Goal: Communication & Community: Answer question/provide support

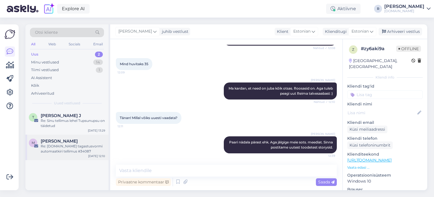
click at [57, 150] on div "Re: [DOMAIN_NAME] tagastusvormi automaatkiri tellimus #34087" at bounding box center [73, 148] width 64 height 10
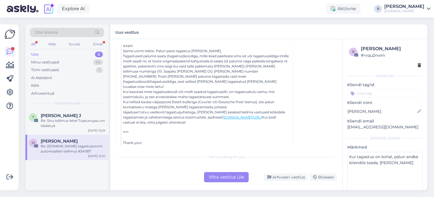
scroll to position [252, 0]
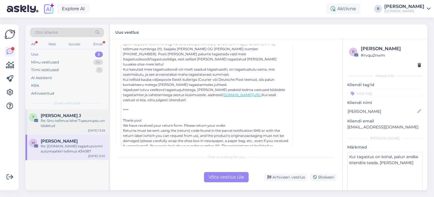
click at [61, 118] on div "Re: Sinu tellimus lehel Tupsunupsu on täidetud" at bounding box center [73, 123] width 64 height 10
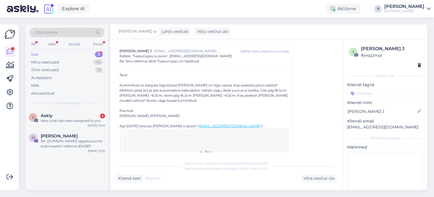
scroll to position [464, 0]
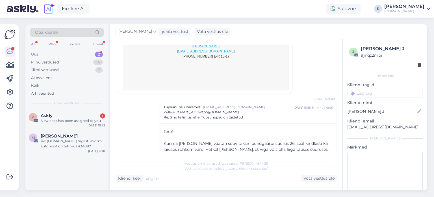
click at [33, 43] on div "All" at bounding box center [33, 43] width 7 height 7
click at [50, 44] on div "Web" at bounding box center [52, 43] width 10 height 7
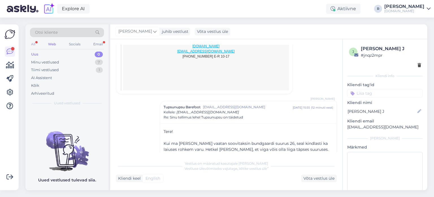
click at [36, 42] on div "All" at bounding box center [33, 43] width 7 height 7
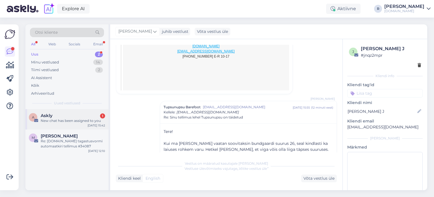
click at [66, 118] on div "New chat has been assigned to you" at bounding box center [73, 120] width 64 height 5
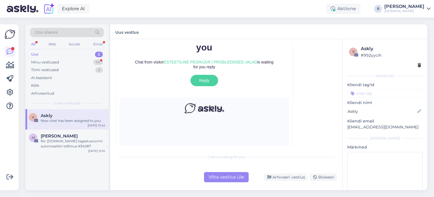
scroll to position [140, 0]
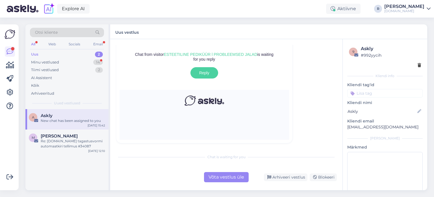
click at [33, 42] on div "All" at bounding box center [33, 43] width 7 height 7
click at [40, 86] on div "Kõik" at bounding box center [67, 85] width 74 height 8
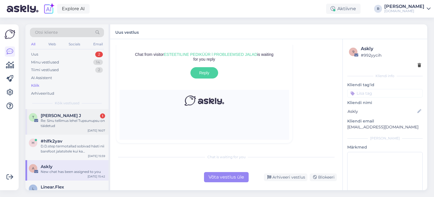
click at [60, 124] on div "Re: Sinu tellimus lehel Tupsunupsu on täidetud" at bounding box center [73, 123] width 64 height 10
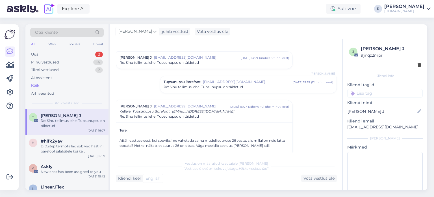
scroll to position [0, 0]
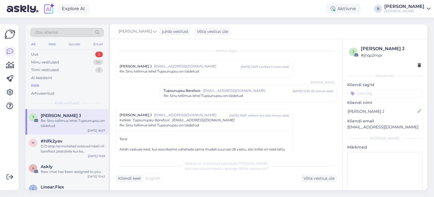
click at [206, 68] on span "[EMAIL_ADDRESS][DOMAIN_NAME]" at bounding box center [197, 66] width 87 height 5
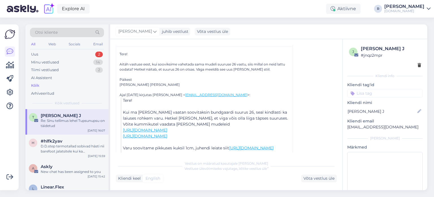
scroll to position [566, 0]
click at [318, 175] on div "Võta vestlus üle" at bounding box center [320, 178] width 36 height 8
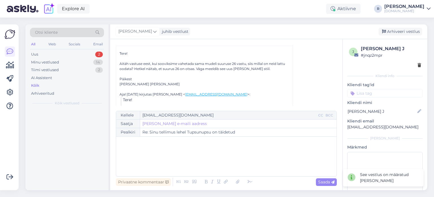
scroll to position [555, 0]
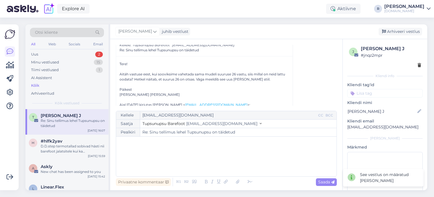
click at [157, 148] on div "﻿" at bounding box center [226, 156] width 215 height 34
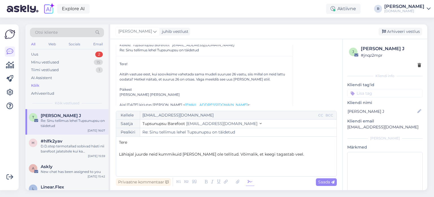
click at [249, 182] on icon at bounding box center [250, 182] width 8 height 8
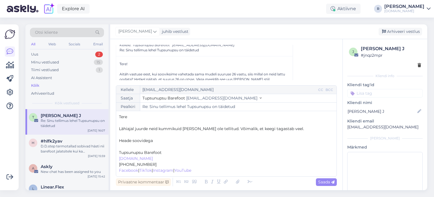
click at [135, 142] on span "Heade soovidega" at bounding box center [136, 140] width 34 height 5
click at [131, 147] on p "﻿" at bounding box center [226, 146] width 215 height 6
click at [323, 181] on span "Saada" at bounding box center [327, 181] width 16 height 5
type input "Re: Re: Sinu tellimus lehel Tupsunupsu on täidetud"
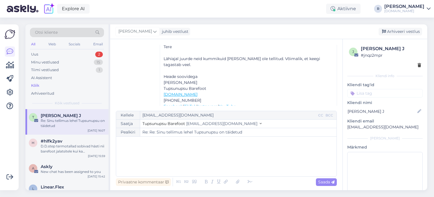
scroll to position [764, 0]
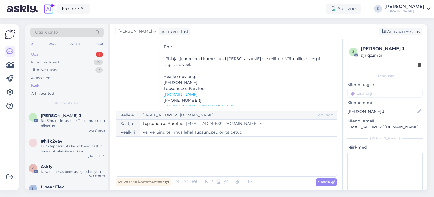
click at [42, 54] on div "Uus 1" at bounding box center [67, 54] width 74 height 8
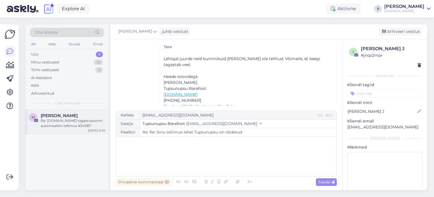
click at [66, 120] on div "Re: [DOMAIN_NAME] tagastusvormi automaatkiri tellimus #34087" at bounding box center [73, 123] width 64 height 10
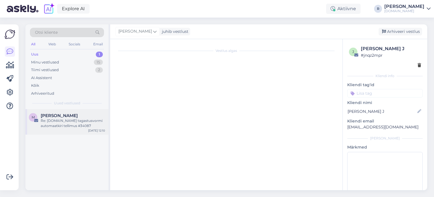
scroll to position [124, 0]
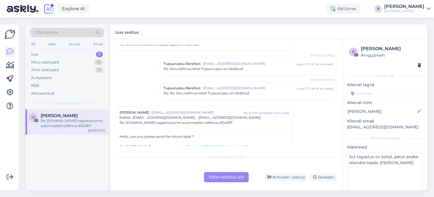
click at [224, 121] on span "Re: [DOMAIN_NAME] tagastusvormi automaatkiri tellimus #34087" at bounding box center [176, 122] width 113 height 5
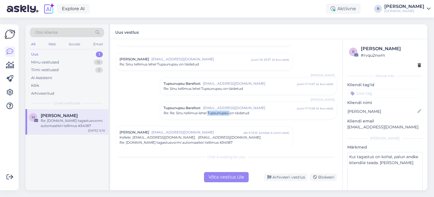
click at [224, 121] on div "Vestlus algas [PERSON_NAME] [PERSON_NAME][EMAIL_ADDRESS][DOMAIN_NAME] [DATE] 23…" at bounding box center [229, 95] width 226 height 101
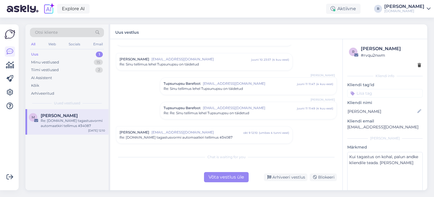
click at [223, 136] on span "Re: [DOMAIN_NAME] tagastusvormi automaatkiri tellimus #34087" at bounding box center [176, 137] width 113 height 5
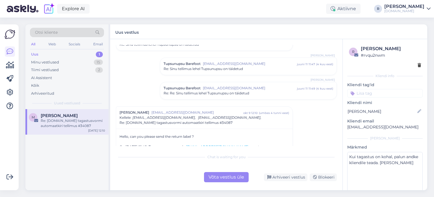
click at [224, 123] on span "Re: [DOMAIN_NAME] tagastusvormi automaatkiri tellimus #34087" at bounding box center [176, 122] width 113 height 5
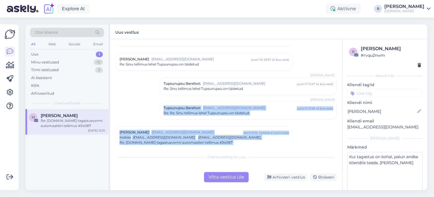
click at [224, 123] on div "Vestlus algas [PERSON_NAME] [PERSON_NAME][EMAIL_ADDRESS][DOMAIN_NAME] [DATE] 23…" at bounding box center [229, 95] width 226 height 101
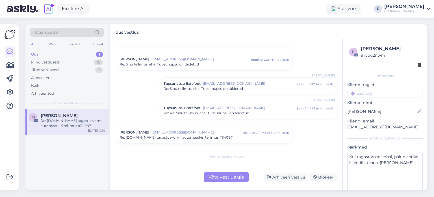
click at [213, 62] on div "Re: Sinu tellimus lehel Tupsunupsu on täidetud" at bounding box center [205, 64] width 170 height 5
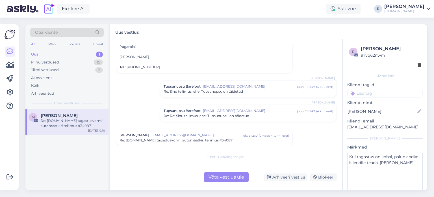
scroll to position [623, 0]
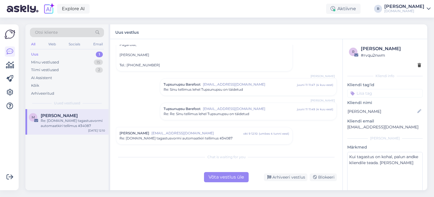
click at [229, 178] on div "Võta vestlus üle" at bounding box center [226, 177] width 45 height 10
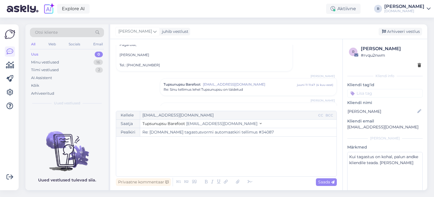
click at [158, 148] on div "﻿" at bounding box center [226, 156] width 215 height 34
click at [251, 158] on p "[URL][DOMAIN_NAME]" at bounding box center [226, 160] width 215 height 6
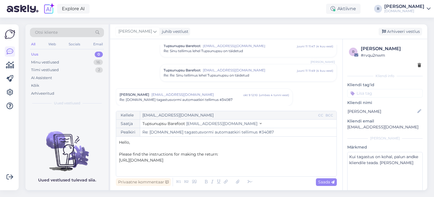
scroll to position [663, 0]
click at [235, 72] on span "Re: Re: Sinu tellimus lehel Tupsunupsu on täidetud" at bounding box center [207, 73] width 86 height 5
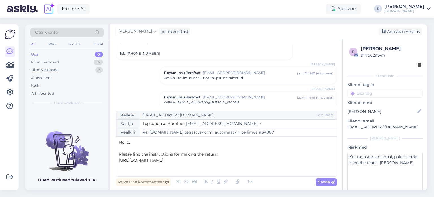
click at [252, 78] on div "Re: Sinu tellimus lehel Tupsunupsu on täidetud" at bounding box center [249, 77] width 170 height 5
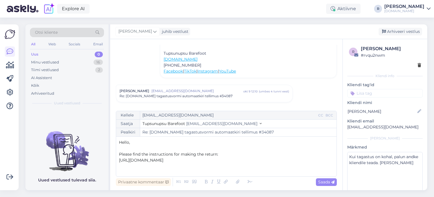
scroll to position [768, 0]
click at [249, 160] on p "[URL][DOMAIN_NAME]" at bounding box center [226, 160] width 215 height 6
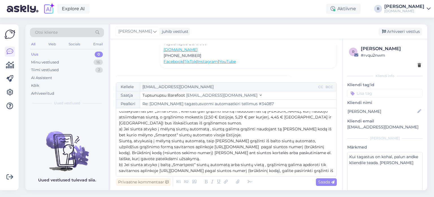
scroll to position [0, 0]
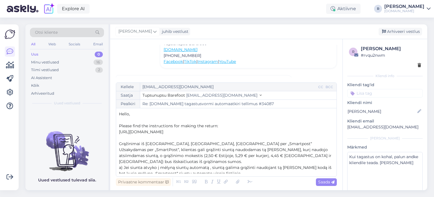
drag, startPoint x: 297, startPoint y: 169, endPoint x: 119, endPoint y: 141, distance: 179.9
click at [119, 141] on div "Hello, ﻿ Please find the instructions for making the return: [URL][DOMAIN_NAME]…" at bounding box center [226, 142] width 215 height 62
click at [214, 182] on icon at bounding box center [213, 182] width 6 height 8
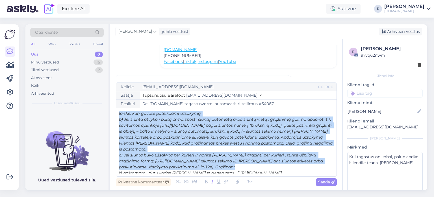
scroll to position [86, 0]
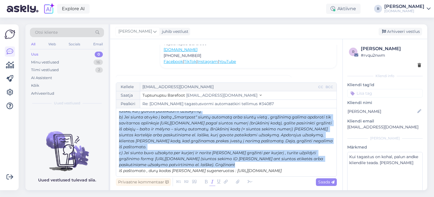
click at [315, 172] on p "iš paštomato , durų kodas [PERSON_NAME] sugeneruotas : [URL][DOMAIN_NAME]" at bounding box center [226, 170] width 215 height 6
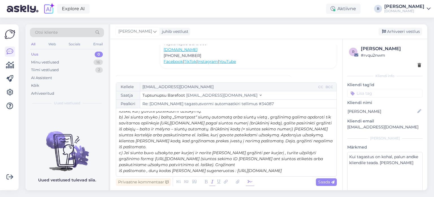
click at [252, 182] on icon at bounding box center [250, 182] width 8 height 8
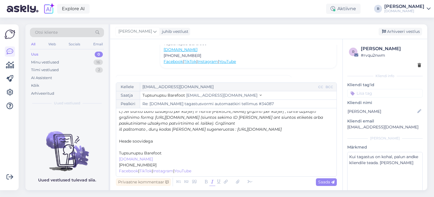
scroll to position [128, 0]
click at [121, 154] on span "Tupsunupsu Barefoot" at bounding box center [140, 152] width 43 height 5
click at [125, 148] on p "﻿" at bounding box center [226, 146] width 215 height 6
click at [326, 184] on span "Saada" at bounding box center [327, 181] width 16 height 5
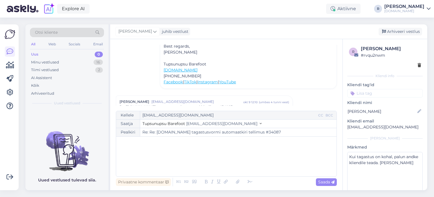
scroll to position [776, 0]
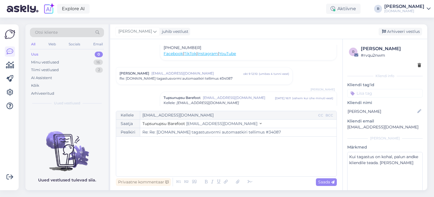
click at [241, 81] on div "Re: [DOMAIN_NAME] tagastusvormi automaatkiri tellimus #34087" at bounding box center [205, 78] width 170 height 5
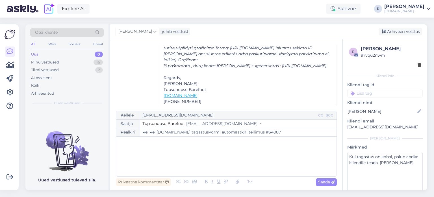
scroll to position [1257, 0]
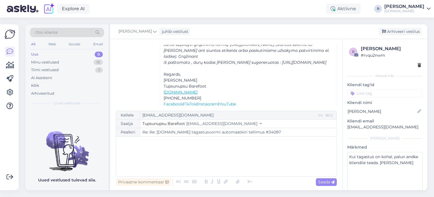
click at [399, 96] on input at bounding box center [386, 93] width 76 height 8
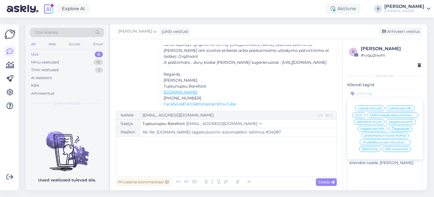
click at [362, 130] on span "tagastuse info" at bounding box center [373, 128] width 24 height 3
type input "Re: [DOMAIN_NAME] tagastusvormi automaatkiri tellimus #34087"
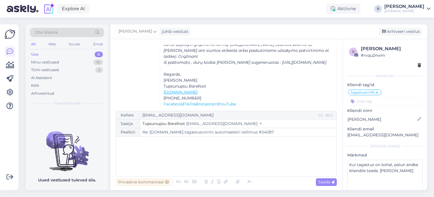
scroll to position [1066, 0]
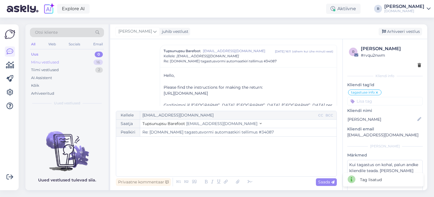
click at [38, 62] on div "Minu vestlused" at bounding box center [45, 62] width 28 height 6
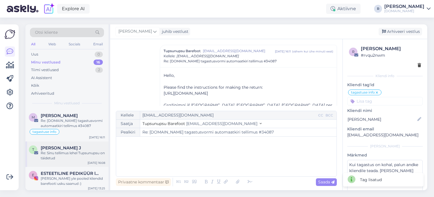
click at [59, 154] on div "Re: Sinu tellimus lehel Tupsunupsu on täidetud" at bounding box center [73, 155] width 64 height 10
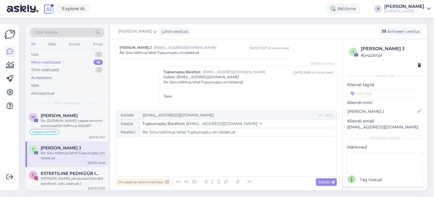
click at [395, 92] on input at bounding box center [386, 93] width 76 height 8
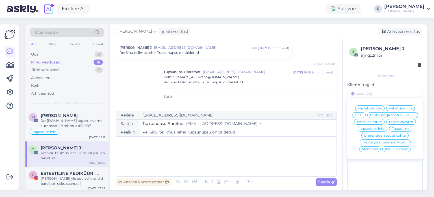
click at [371, 117] on span "tellimusega seotud küsumus" at bounding box center [393, 114] width 45 height 3
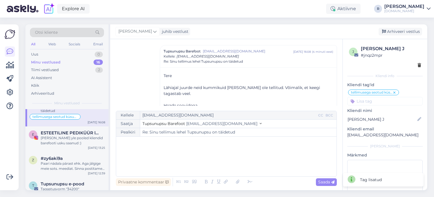
scroll to position [57, 0]
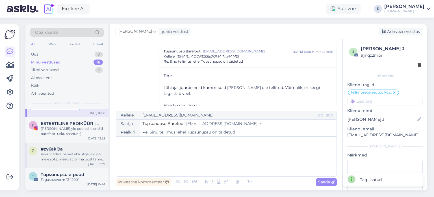
click at [74, 157] on div "Paari nädala pärast ehk. Aga jälgige meie sots. meediat. Sinna postitame uutest…" at bounding box center [73, 156] width 64 height 10
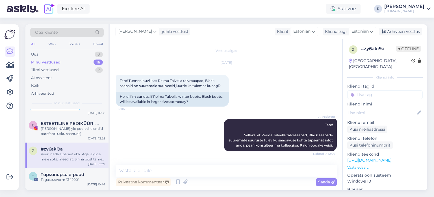
scroll to position [140, 0]
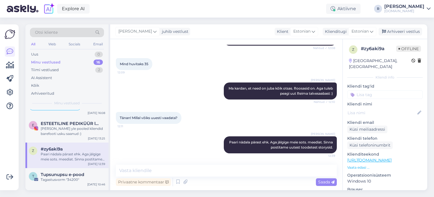
click at [388, 90] on input at bounding box center [386, 94] width 76 height 8
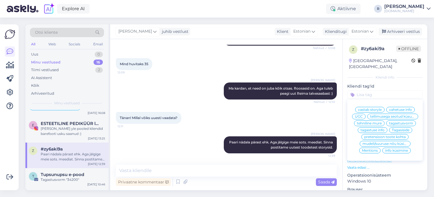
click at [394, 150] on span "info küsimine" at bounding box center [397, 150] width 23 height 3
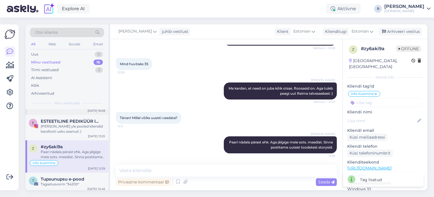
scroll to position [28, 0]
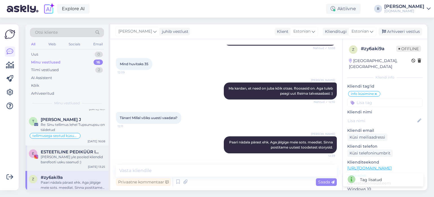
click at [68, 152] on span "ESTEETILINE PEDIKÜÜR l PROBLEEMSED JALAD" at bounding box center [70, 151] width 59 height 5
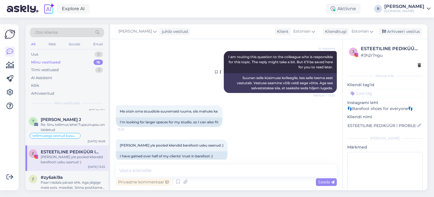
scroll to position [631, 0]
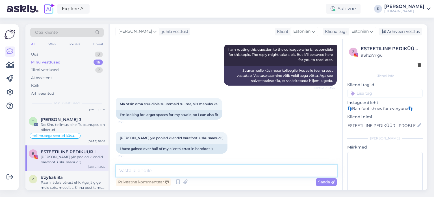
click at [140, 168] on textarea at bounding box center [226, 170] width 221 height 12
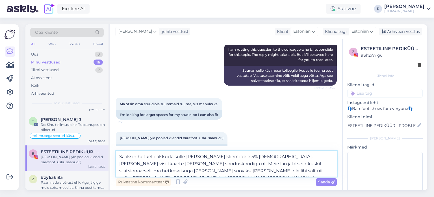
type textarea "Saaksin hetkel pakkuda sulle [PERSON_NAME] klientidele 5% [DEMOGRAPHIC_DATA]. […"
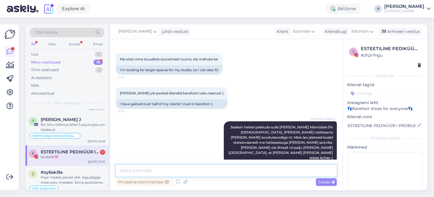
scroll to position [700, 0]
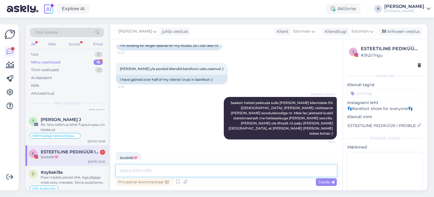
click at [152, 168] on textarea at bounding box center [226, 170] width 221 height 12
type textarea "A"
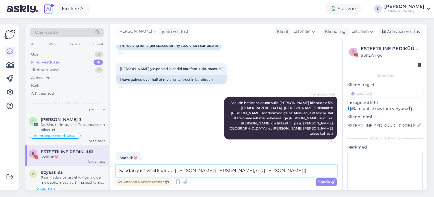
click at [147, 172] on textarea "Saadan just visiitkaardid [PERSON_NAME] [PERSON_NAME], siis [PERSON_NAME] :)" at bounding box center [226, 170] width 221 height 12
type textarea "Saadan just uued visiitkaardid [PERSON_NAME] [PERSON_NAME], siis [PERSON_NAME] …"
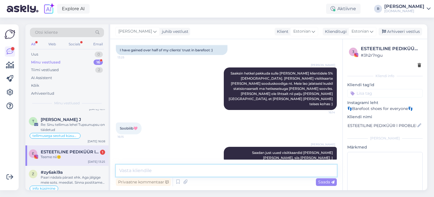
scroll to position [754, 0]
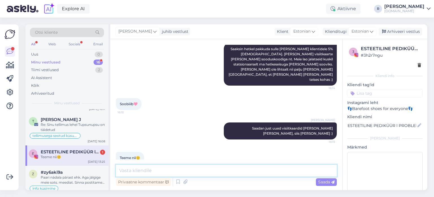
click at [178, 174] on textarea at bounding box center [226, 170] width 221 height 12
click at [34, 43] on div "All" at bounding box center [33, 43] width 7 height 7
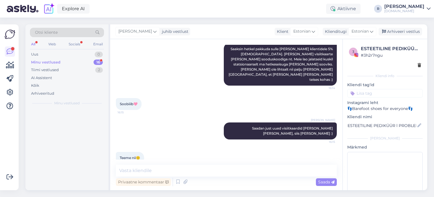
scroll to position [0, 0]
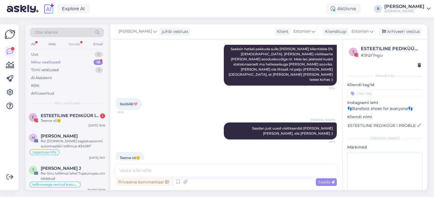
click at [76, 45] on div "Socials" at bounding box center [75, 43] width 14 height 7
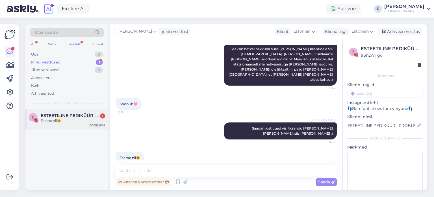
click at [73, 110] on div "E ESTEETILINE PEDIKÜÜR l PROBLEEMSED JALAD 1 Teeme nii🙂 [DATE] 16:16" at bounding box center [66, 119] width 83 height 20
click at [175, 167] on textarea at bounding box center [226, 170] width 221 height 12
click at [56, 53] on div "Uus 1" at bounding box center [67, 54] width 74 height 8
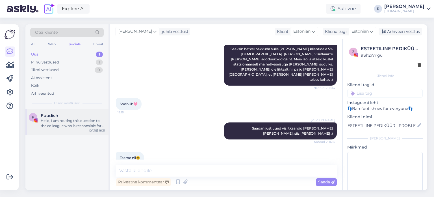
click at [61, 126] on div "Hello, I am routing this question to the colleague who is responsible for this …" at bounding box center [73, 123] width 64 height 10
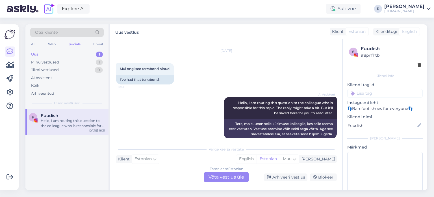
scroll to position [18, 0]
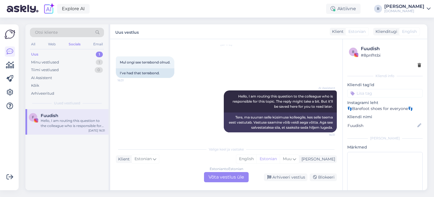
click at [215, 179] on div "Estonian to Estonian Võta vestlus üle" at bounding box center [226, 177] width 45 height 10
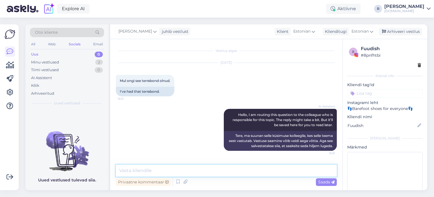
click at [212, 169] on textarea at bounding box center [226, 170] width 221 height 12
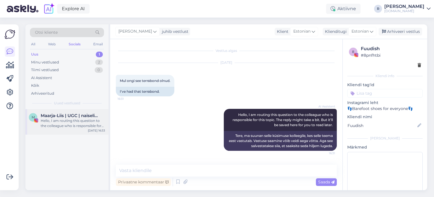
click at [59, 119] on div "Hello, I am routing this question to the colleague who is responsible for this …" at bounding box center [73, 123] width 64 height 10
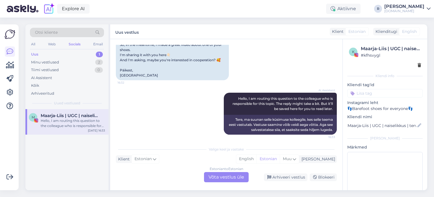
scroll to position [151, 0]
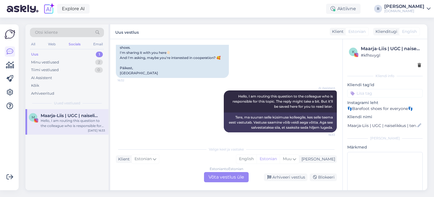
click at [223, 176] on div "Estonian to Estonian Võta vestlus üle" at bounding box center [226, 177] width 45 height 10
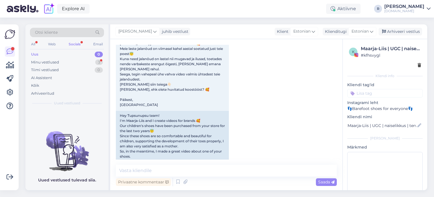
scroll to position [41, 0]
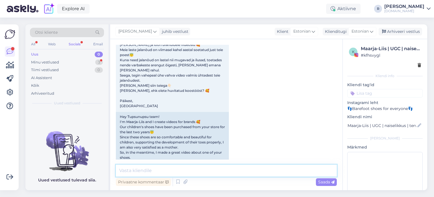
click at [184, 171] on textarea at bounding box center [226, 170] width 221 height 12
type textarea "Millist tüüpi koostööd silmas pead? Mis on su ootused, soovid?"
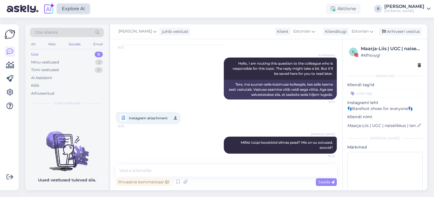
click at [75, 11] on link "Explore AI" at bounding box center [73, 9] width 33 height 10
click at [6, 91] on link at bounding box center [10, 92] width 10 height 10
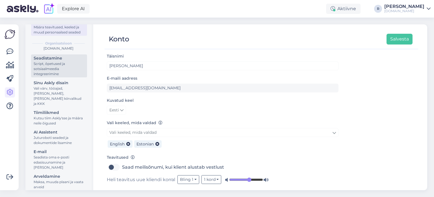
scroll to position [46, 0]
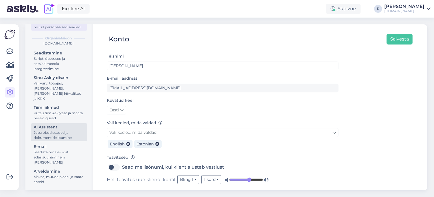
click at [43, 129] on div "AI Assistent" at bounding box center [59, 127] width 51 height 6
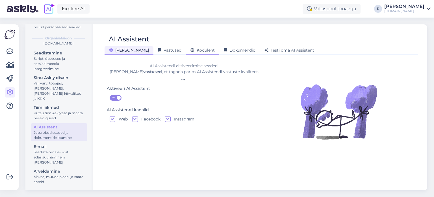
click at [191, 52] on span "Koduleht" at bounding box center [203, 50] width 24 height 5
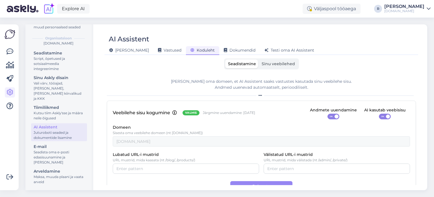
scroll to position [15, 0]
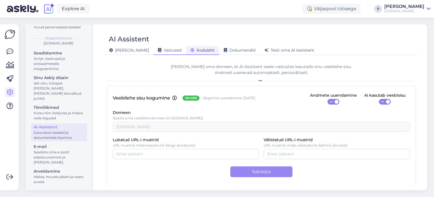
click at [154, 53] on div "Vastused" at bounding box center [170, 50] width 33 height 9
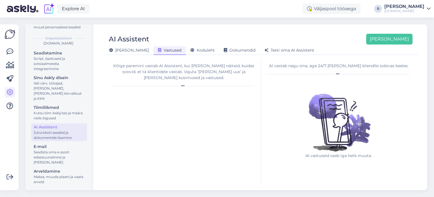
scroll to position [0, 0]
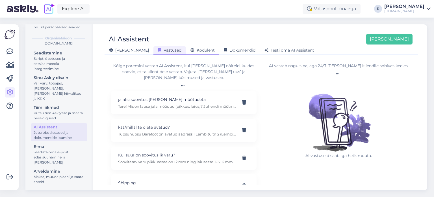
click at [191, 50] on span "Koduleht" at bounding box center [203, 50] width 24 height 5
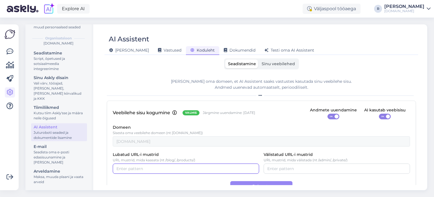
click at [156, 167] on input "Lubatud URL-i mustrid" at bounding box center [186, 168] width 139 height 6
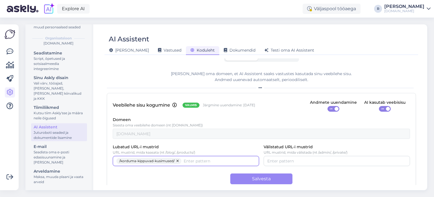
scroll to position [15, 0]
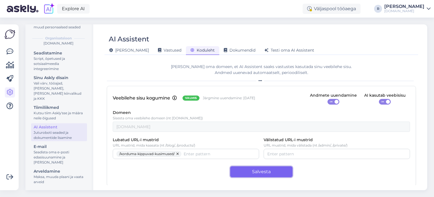
click at [255, 171] on button "Salvesta" at bounding box center [262, 171] width 62 height 11
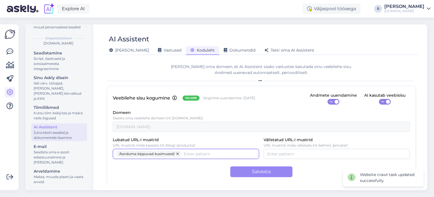
click at [203, 155] on input "Lubatud URL-i mustrid" at bounding box center [220, 153] width 72 height 6
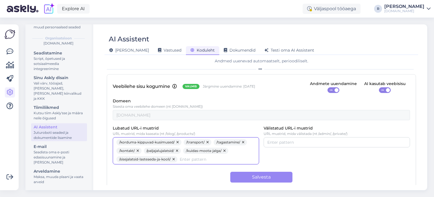
scroll to position [32, 0]
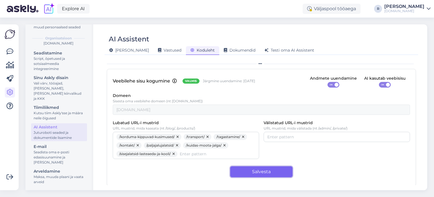
click at [271, 171] on button "Salvesta" at bounding box center [262, 171] width 62 height 11
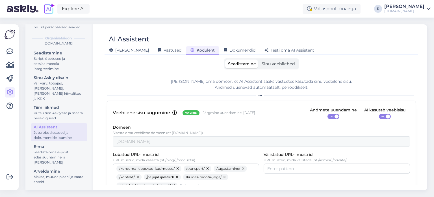
scroll to position [0, 0]
click at [281, 62] on span "Sinu veebilehed" at bounding box center [278, 63] width 33 height 5
click at [259, 59] on input "Sinu veebilehed" at bounding box center [259, 59] width 0 height 0
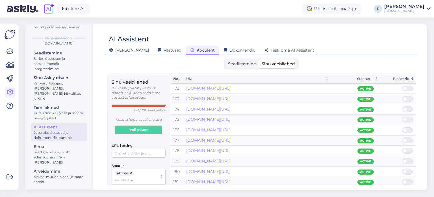
scroll to position [1732, 0]
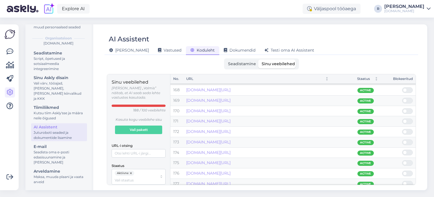
click at [246, 64] on span "Seadistamine" at bounding box center [242, 63] width 28 height 5
click at [225, 59] on input "Seadistamine" at bounding box center [225, 59] width 0 height 0
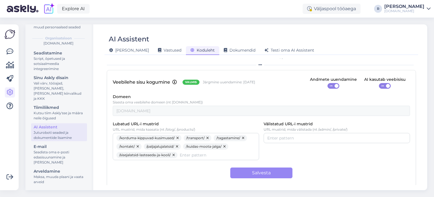
scroll to position [32, 0]
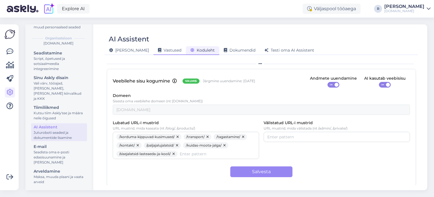
click at [154, 47] on div "Vastused" at bounding box center [170, 50] width 33 height 9
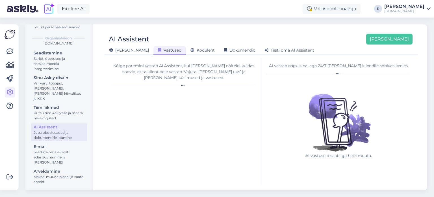
scroll to position [0, 0]
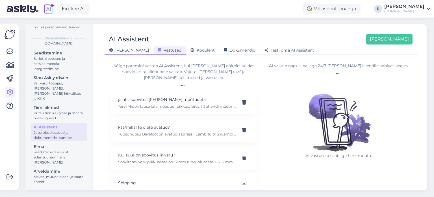
click at [113, 49] on icon at bounding box center [111, 50] width 4 height 4
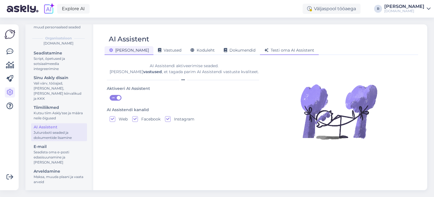
click at [268, 48] on span "Testi oma AI Assistent" at bounding box center [290, 50] width 50 height 5
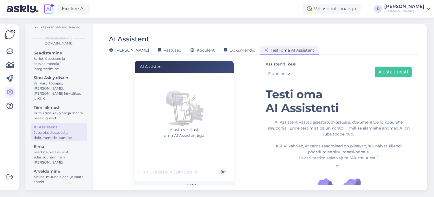
scroll to position [36, 0]
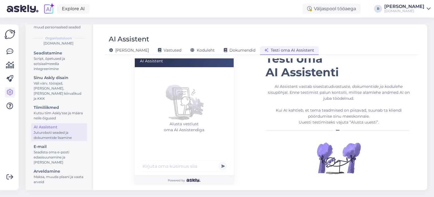
click at [169, 168] on input "text" at bounding box center [184, 165] width 92 height 11
type input "m"
type input "milliseid sisejalatseid soovitate lasteaeda laiale jalale?"
click at [219, 162] on button "submit" at bounding box center [223, 166] width 8 height 8
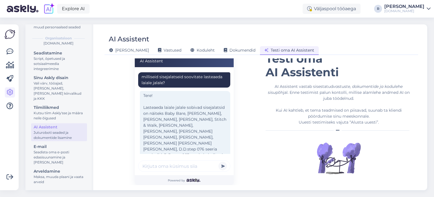
scroll to position [29, 0]
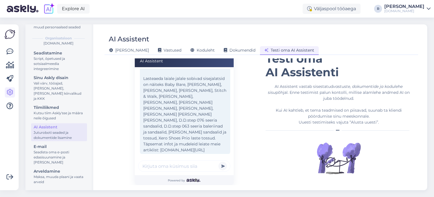
click at [178, 137] on div "Tere! Lasteaeda laiale jalale sobivad sisejalatsid on näiteks Baby Bare, [PERSO…" at bounding box center [185, 108] width 91 height 92
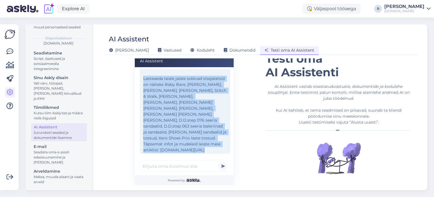
click at [178, 137] on div "Tere! Lasteaeda laiale jalale sobivad sisejalatsid on näiteks Baby Bare, [PERSO…" at bounding box center [185, 108] width 91 height 92
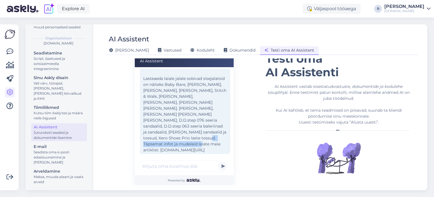
drag, startPoint x: 214, startPoint y: 136, endPoint x: 142, endPoint y: 139, distance: 71.9
click at [142, 139] on div "Tere! Lasteaeda laiale jalale sobivad sisejalatsid on näiteks Baby Bare, [PERSO…" at bounding box center [185, 108] width 91 height 92
copy div "[DOMAIN_NAME][URL]"
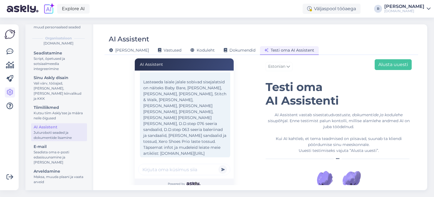
click at [170, 167] on input "text" at bounding box center [184, 169] width 92 height 11
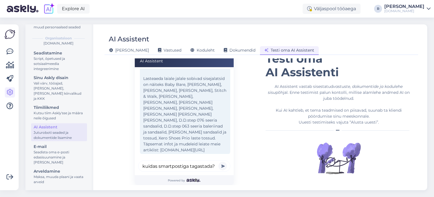
type input "kuidas smartpostiga tagastada?"
click at [219, 162] on button "submit" at bounding box center [223, 166] width 8 height 8
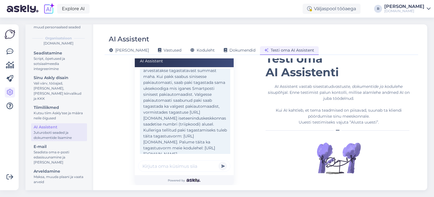
scroll to position [173, 0]
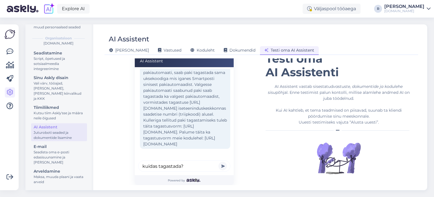
type input "kuidas tagastada?"
click at [219, 162] on button "submit" at bounding box center [223, 166] width 8 height 8
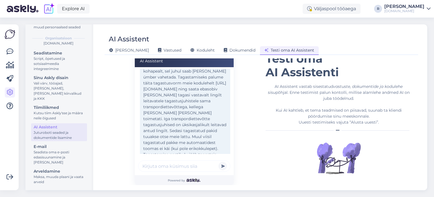
scroll to position [329, 0]
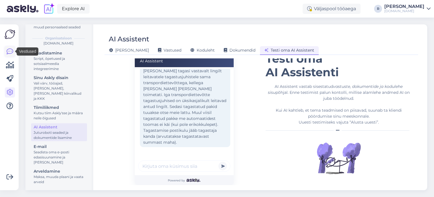
click at [14, 52] on link at bounding box center [10, 51] width 10 height 10
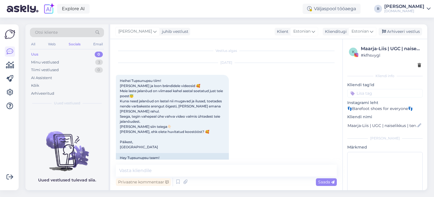
scroll to position [184, 0]
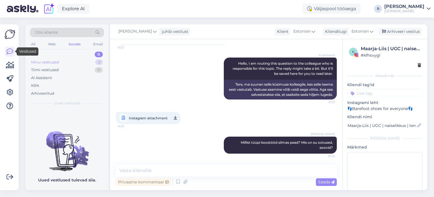
click at [56, 63] on div "Minu vestlused" at bounding box center [45, 62] width 28 height 6
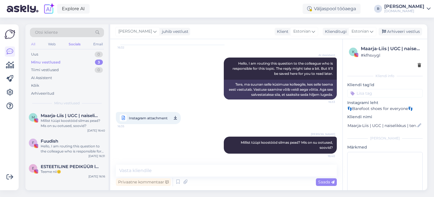
click at [36, 45] on div "All" at bounding box center [33, 43] width 7 height 7
click at [51, 45] on div "Web" at bounding box center [52, 43] width 10 height 7
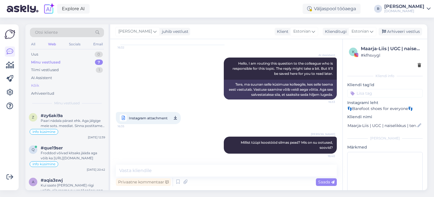
click at [36, 85] on div "Kõik" at bounding box center [35, 86] width 8 height 6
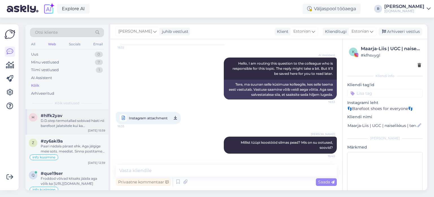
click at [72, 125] on div "D.D.step termotallad sobivad hästi nii barefoot jalatsitele kui ka tavajalatsit…" at bounding box center [73, 123] width 64 height 10
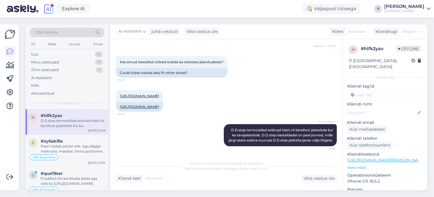
scroll to position [97, 0]
click at [65, 147] on div "Paari nädala pärast ehk. Aga jälgige meie sots. meediat. Sinna postitame uutest…" at bounding box center [73, 148] width 64 height 10
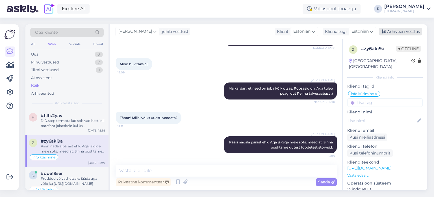
click at [395, 32] on div "Arhiveeri vestlus" at bounding box center [401, 32] width 44 height 8
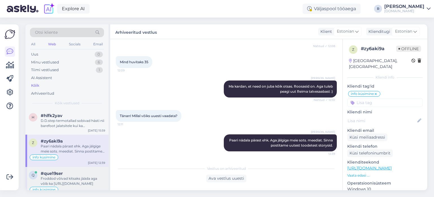
click at [68, 172] on div "#que19ser" at bounding box center [73, 173] width 64 height 5
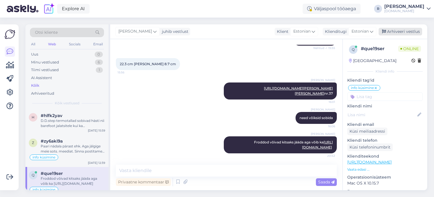
click at [409, 31] on div "Arhiveeri vestlus" at bounding box center [401, 32] width 44 height 8
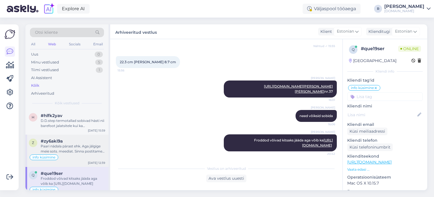
scroll to position [28, 0]
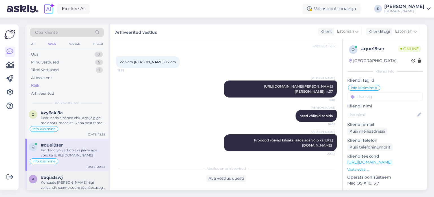
click at [64, 173] on div "a #aqia3swj Kui saate [PERSON_NAME] riigi valida, siis saame suure tõenäosusega…" at bounding box center [66, 187] width 83 height 32
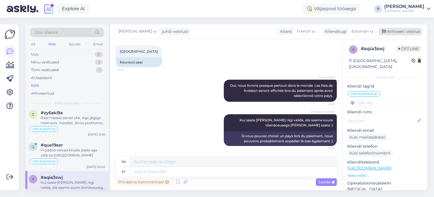
click at [406, 32] on div "Arhiveeri vestlus" at bounding box center [401, 32] width 44 height 8
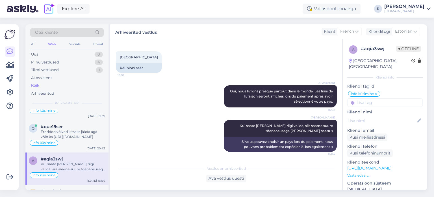
scroll to position [57, 0]
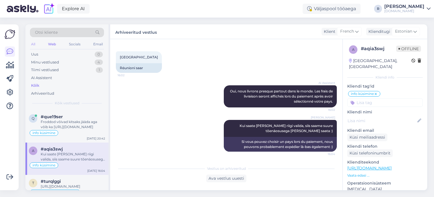
click at [34, 44] on div "All" at bounding box center [33, 43] width 7 height 7
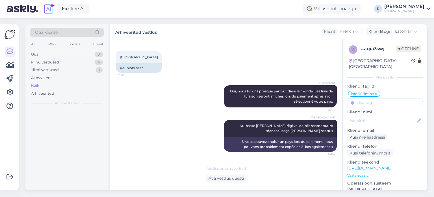
scroll to position [0, 0]
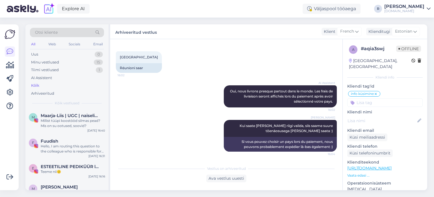
click at [35, 83] on div "Kõik" at bounding box center [35, 86] width 8 height 6
click at [49, 47] on div "Web" at bounding box center [52, 43] width 10 height 7
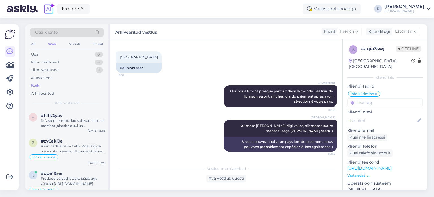
click at [38, 85] on div "Kõik" at bounding box center [35, 86] width 8 height 6
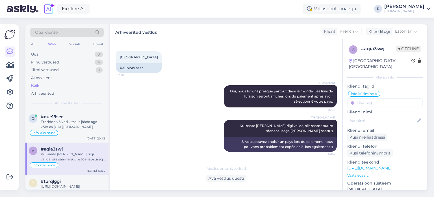
scroll to position [85, 0]
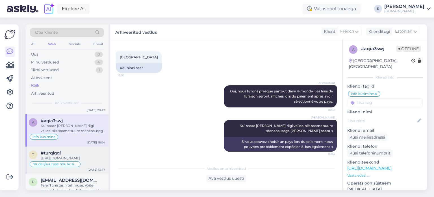
click at [66, 154] on div "#turqlggi" at bounding box center [73, 152] width 64 height 5
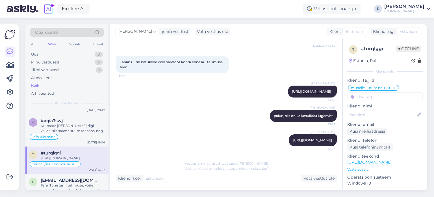
scroll to position [113, 0]
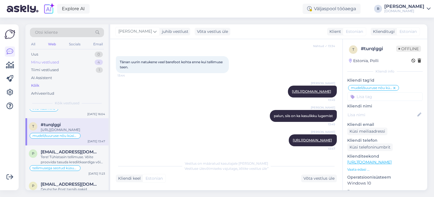
click at [35, 62] on div "Minu vestlused" at bounding box center [45, 62] width 28 height 6
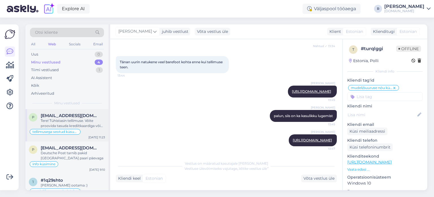
click at [87, 119] on div "Tere! Tühistasin tellimuse. Võite proovida tasuda krediitkaardiga või kasutada …" at bounding box center [73, 123] width 64 height 10
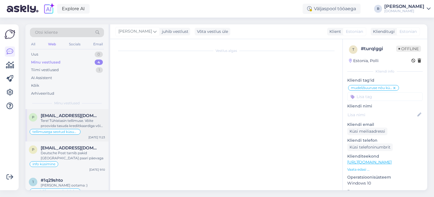
scroll to position [79, 0]
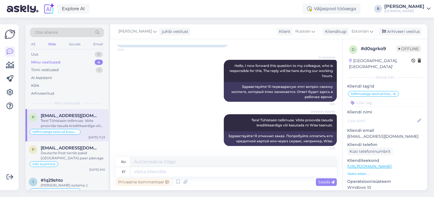
drag, startPoint x: 395, startPoint y: 34, endPoint x: 389, endPoint y: 36, distance: 6.5
click at [395, 34] on div "Arhiveeri vestlus" at bounding box center [401, 32] width 44 height 8
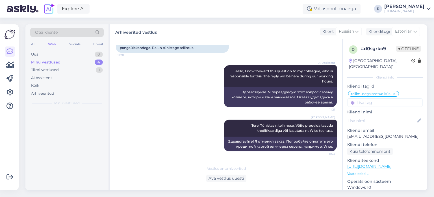
scroll to position [74, 0]
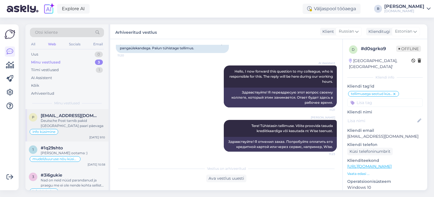
click at [78, 127] on div "Deutsche Post tarnib pakid [GEOGRAPHIC_DATA] paari päevaga" at bounding box center [73, 123] width 64 height 10
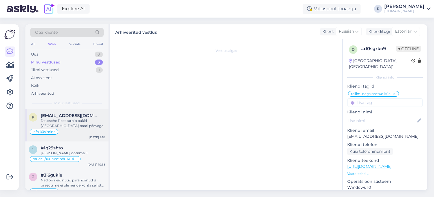
scroll to position [77, 0]
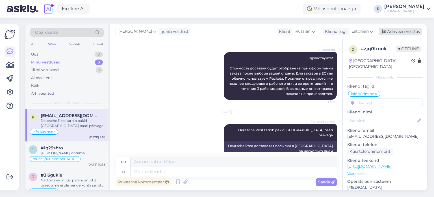
click at [397, 32] on div "Arhiveeri vestlus" at bounding box center [401, 32] width 44 height 8
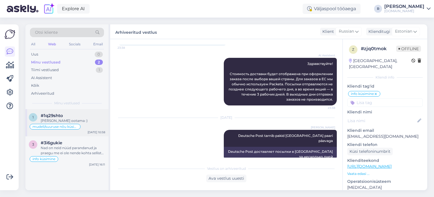
click at [73, 119] on div "[PERSON_NAME] ootama :)" at bounding box center [73, 120] width 64 height 5
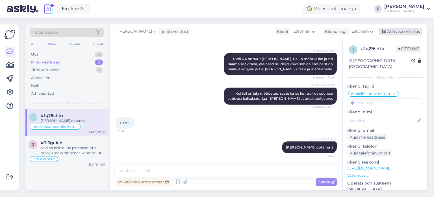
click at [407, 33] on div "Arhiveeri vestlus" at bounding box center [401, 32] width 44 height 8
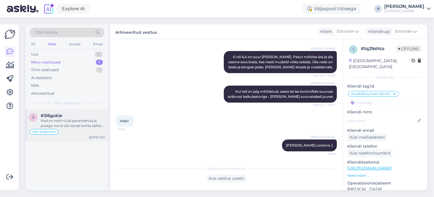
click at [81, 122] on div "Nad on neid nüüd parandanud ja praegu me ei ole nende kohta sellist tagasisidet…" at bounding box center [73, 123] width 64 height 10
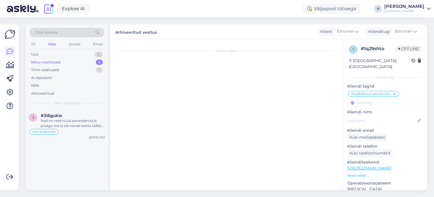
scroll to position [223, 0]
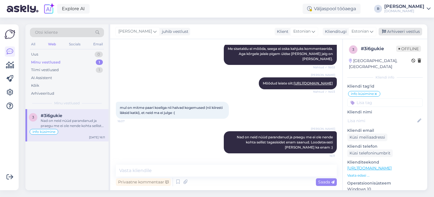
click at [411, 34] on div "Arhiveeri vestlus" at bounding box center [401, 32] width 44 height 8
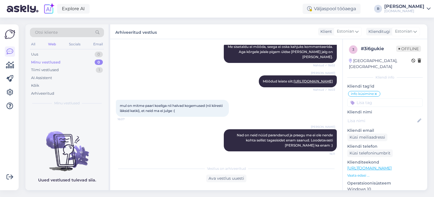
click at [50, 44] on div "Web" at bounding box center [52, 43] width 10 height 7
click at [76, 44] on div "Socials" at bounding box center [75, 43] width 14 height 7
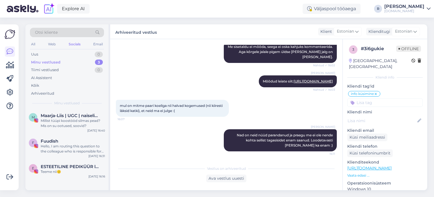
click at [43, 62] on div "Minu vestlused" at bounding box center [45, 62] width 29 height 6
click at [42, 86] on div "Kõik" at bounding box center [67, 85] width 74 height 8
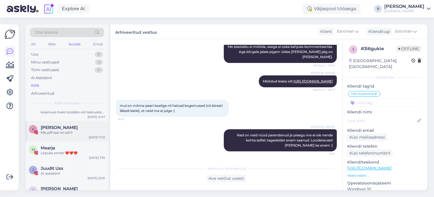
scroll to position [113, 0]
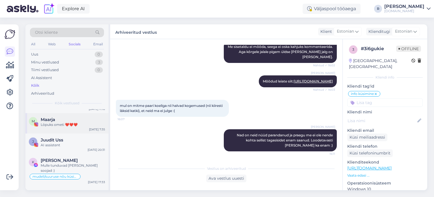
click at [53, 128] on div "M [PERSON_NAME] ometi ❤️❤️❤️ [DATE] 7:35" at bounding box center [66, 123] width 83 height 20
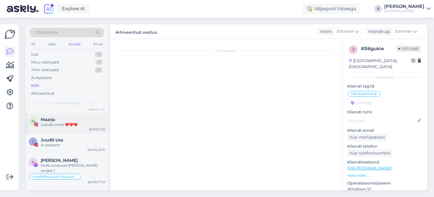
scroll to position [0, 0]
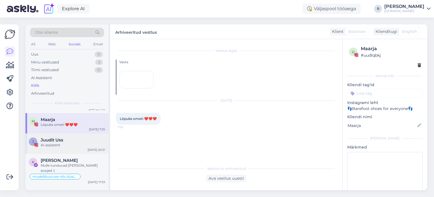
click at [62, 143] on div "AI assistent" at bounding box center [73, 144] width 64 height 5
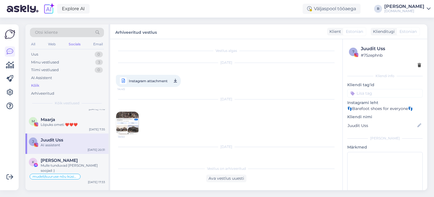
scroll to position [373, 0]
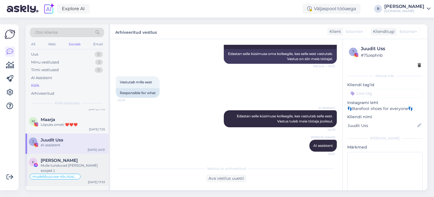
click at [59, 158] on span "[PERSON_NAME]" at bounding box center [59, 160] width 37 height 5
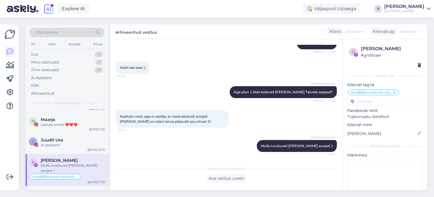
scroll to position [141, 0]
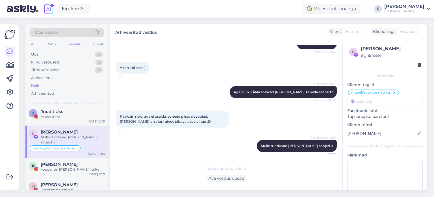
click at [59, 162] on span "[PERSON_NAME]" at bounding box center [59, 164] width 37 height 5
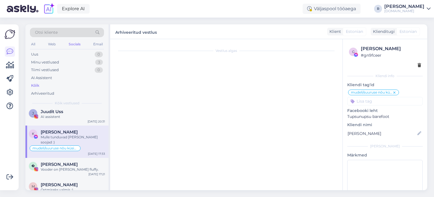
scroll to position [28, 0]
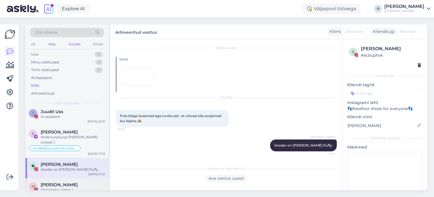
click at [60, 182] on div "[PERSON_NAME]" at bounding box center [73, 184] width 64 height 5
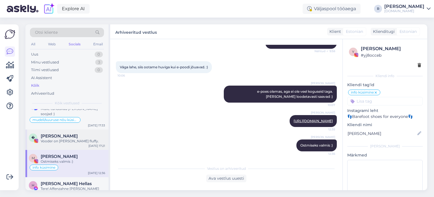
scroll to position [198, 0]
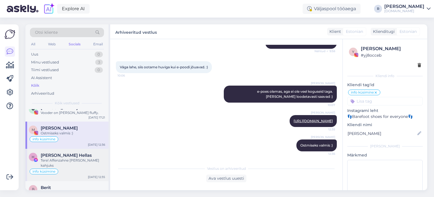
click at [77, 152] on div "[PERSON_NAME] Hellas" at bounding box center [73, 154] width 64 height 5
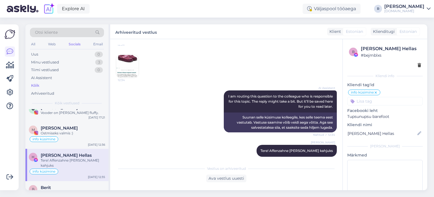
scroll to position [226, 0]
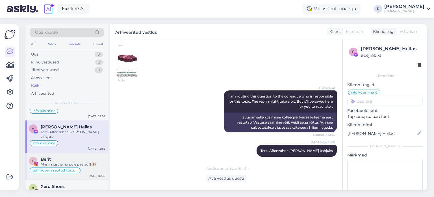
click at [75, 162] on div "Mhmh just ja no pole paelad!!! 🎉" at bounding box center [73, 164] width 64 height 5
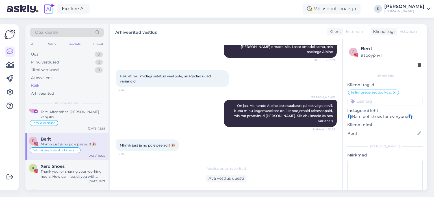
scroll to position [255, 0]
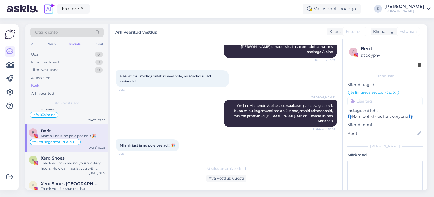
click at [75, 160] on div "Thank you for sharing your working hours. How can I assist you with Tupsunupsu …" at bounding box center [73, 165] width 64 height 10
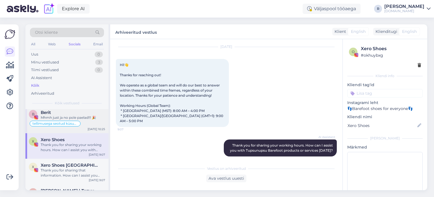
scroll to position [283, 0]
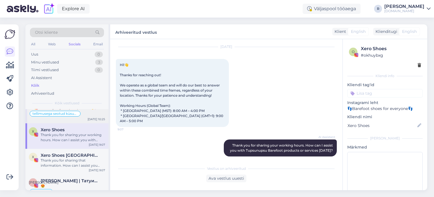
click at [75, 158] on div "Thank you for sharing that information. How can I assist you with Tupsunupsu Ba…" at bounding box center [73, 163] width 64 height 10
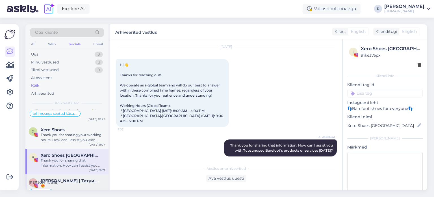
click at [71, 183] on div "😍" at bounding box center [73, 185] width 64 height 5
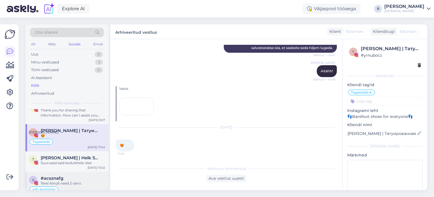
scroll to position [339, 0]
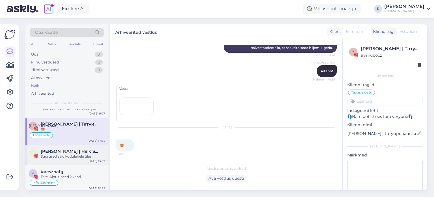
click at [75, 151] on div "T [PERSON_NAME] | Helk Stuudio Suurused said kodulehele üles [DATE] 13:02" at bounding box center [66, 155] width 83 height 20
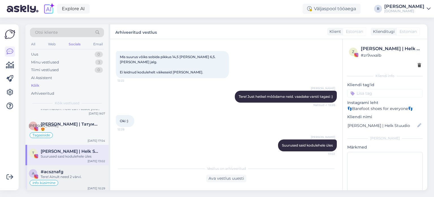
click at [72, 169] on div "#acsznafg" at bounding box center [73, 171] width 64 height 5
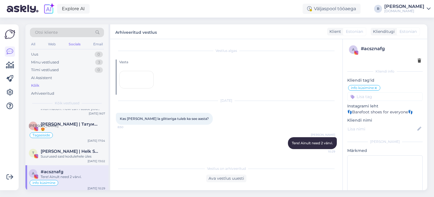
click at [71, 177] on div "a #acsznafg Tere! Ainult need 2 värvi. info küsimine [DATE] 10:29" at bounding box center [66, 178] width 83 height 27
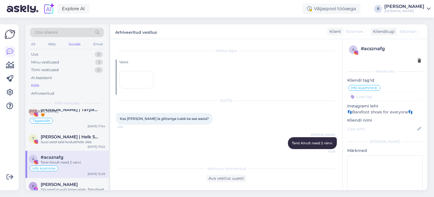
scroll to position [368, 0]
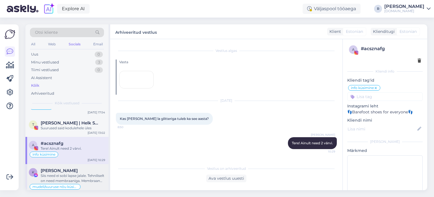
click at [79, 173] on div "Siis need ei sobi lapse jalale. Tehniliselt on need membraaniga. Membraan muuda…" at bounding box center [73, 178] width 64 height 10
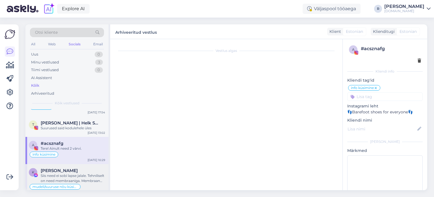
scroll to position [0, 0]
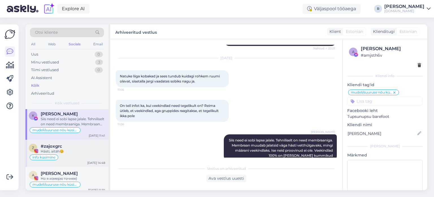
click at [77, 154] on div "info küsimine" at bounding box center [67, 157] width 76 height 7
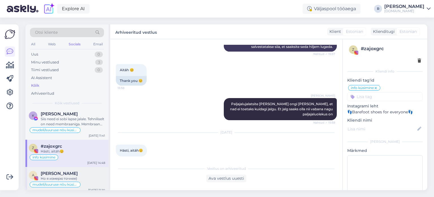
click at [76, 171] on div "[PERSON_NAME]" at bounding box center [73, 173] width 64 height 5
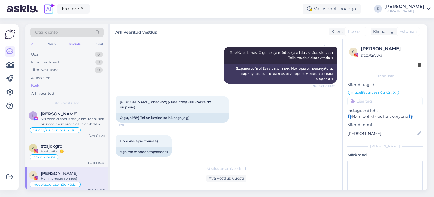
click at [33, 42] on div "All" at bounding box center [33, 43] width 7 height 7
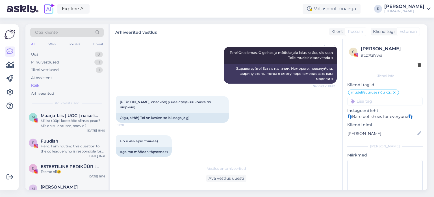
click at [34, 45] on div "All" at bounding box center [33, 43] width 7 height 7
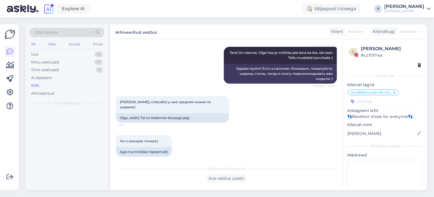
click at [39, 83] on div "Kõik" at bounding box center [35, 86] width 8 height 6
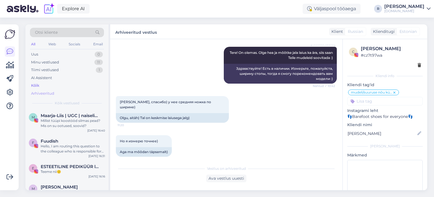
click at [49, 93] on div "Arhiveeritud" at bounding box center [42, 94] width 23 height 6
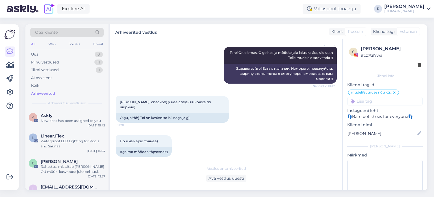
click at [32, 45] on div "All" at bounding box center [33, 43] width 7 height 7
click at [34, 83] on div "Kõik" at bounding box center [35, 86] width 8 height 6
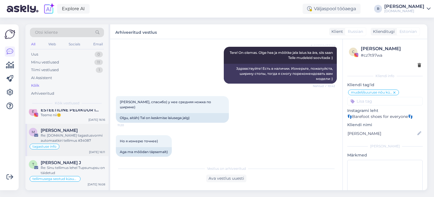
click at [74, 138] on div "Re: [DOMAIN_NAME] tagastusvormi automaatkiri tellimus #34087" at bounding box center [73, 138] width 64 height 10
type textarea "Kui tagastus on kohal, palun andke kliendile teada. [PERSON_NAME]"
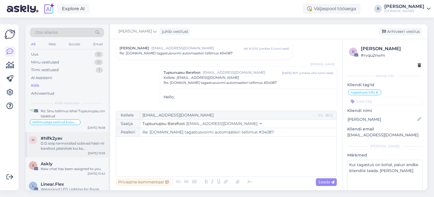
click at [70, 145] on div "D.D.step termotallad sobivad hästi nii barefoot jalatsitele kui ka tavajalatsit…" at bounding box center [73, 146] width 64 height 10
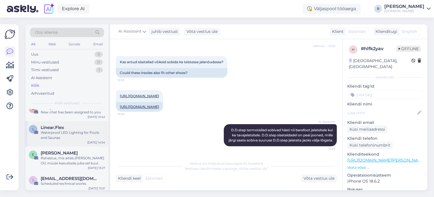
click at [70, 132] on div "Waterproof LED Lighting for Pools and Saunas" at bounding box center [73, 135] width 64 height 10
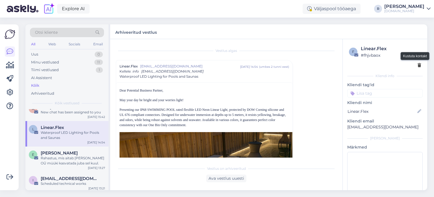
click at [418, 68] on div at bounding box center [419, 65] width 3 height 6
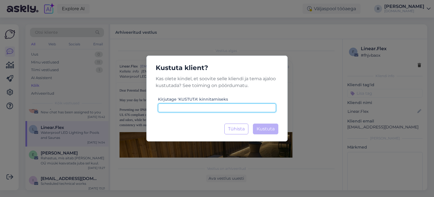
click at [218, 107] on input at bounding box center [217, 107] width 118 height 9
type input "kustuta"
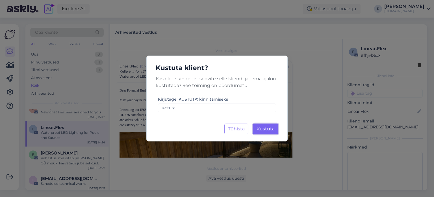
click at [271, 129] on span "Kustuta" at bounding box center [266, 128] width 18 height 5
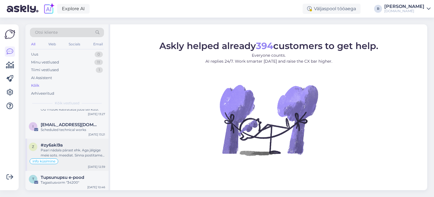
click at [70, 155] on div "Paari nädala pärast ehk. Aga jälgige meie sots. meediat. Sinna postitame uutest…" at bounding box center [73, 152] width 64 height 10
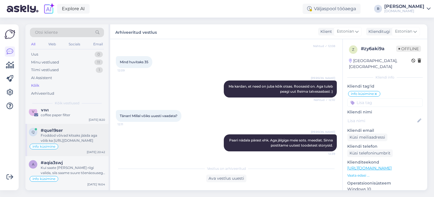
click at [70, 139] on div "Froddod võivad kitsaks jääda aga võib ka [URL][DOMAIN_NAME]" at bounding box center [73, 138] width 64 height 10
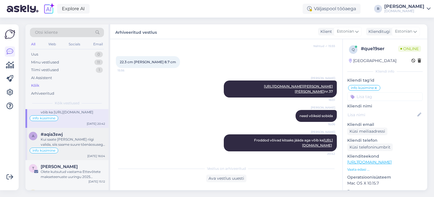
click at [66, 147] on div "info küsimine" at bounding box center [67, 150] width 76 height 7
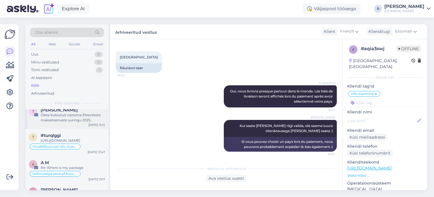
click at [67, 148] on span "mudeli/suuruse nõu küsimine" at bounding box center [55, 146] width 45 height 3
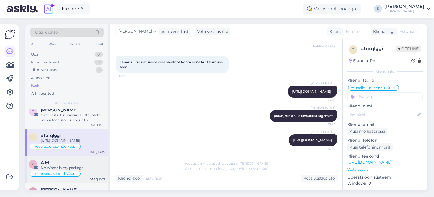
click at [77, 165] on div "A M" at bounding box center [73, 162] width 64 height 5
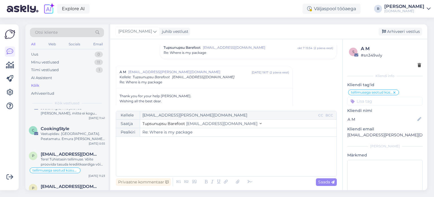
scroll to position [594, 0]
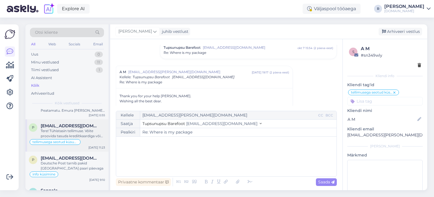
click at [64, 135] on div "Tere! Tühistasin tellimuse. Võite proovida tasuda krediitkaardiga või kasutada …" at bounding box center [73, 133] width 64 height 10
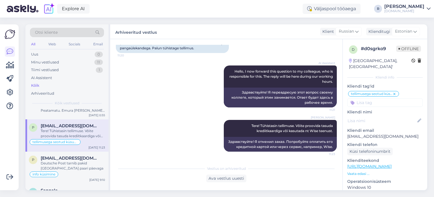
scroll to position [622, 0]
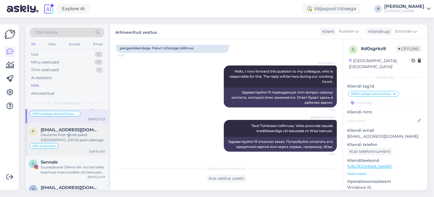
click at [68, 139] on div "Deutsche Post tarnib pakid [GEOGRAPHIC_DATA] paari päevaga" at bounding box center [73, 137] width 64 height 10
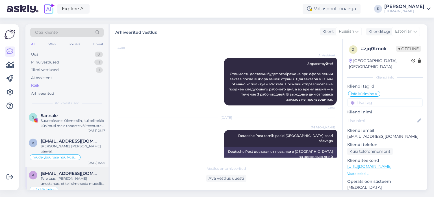
scroll to position [679, 0]
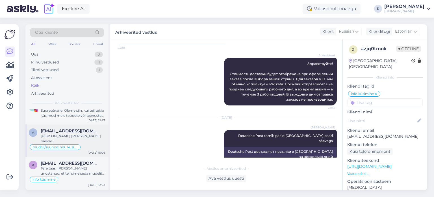
click at [55, 133] on span "[EMAIL_ADDRESS][DOMAIN_NAME]" at bounding box center [70, 130] width 59 height 5
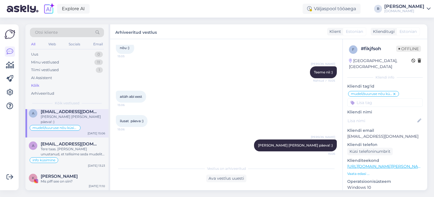
scroll to position [707, 0]
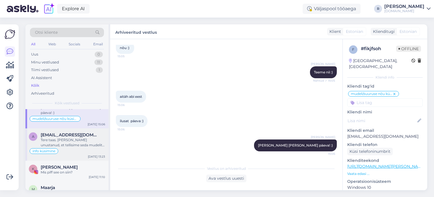
click at [59, 140] on div "Tere taas. [PERSON_NAME] unustanud, et tellisime seda mudelit. Seega peagi saav…" at bounding box center [73, 142] width 64 height 10
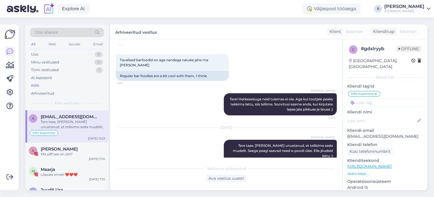
scroll to position [735, 0]
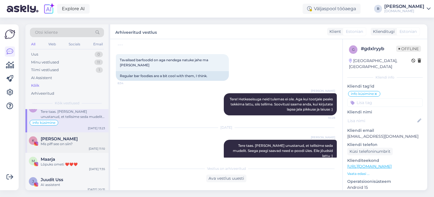
click at [60, 144] on div "Mis piff see on siin?" at bounding box center [73, 143] width 64 height 5
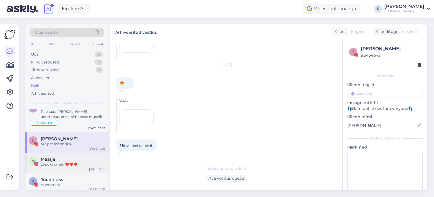
scroll to position [103, 0]
click at [55, 162] on div "Lōpuks ometi ❤️❤️❤️" at bounding box center [73, 164] width 64 height 5
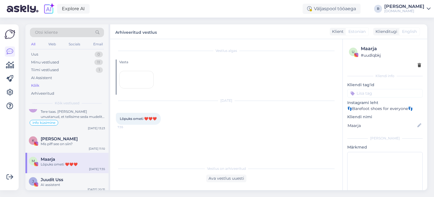
scroll to position [0, 0]
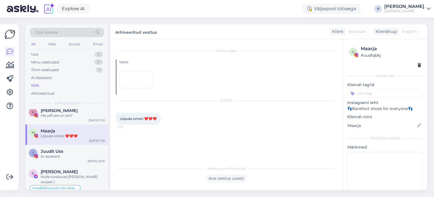
click at [55, 163] on div "J Juudit Uss AI assistent [DATE] 20:31" at bounding box center [66, 155] width 83 height 20
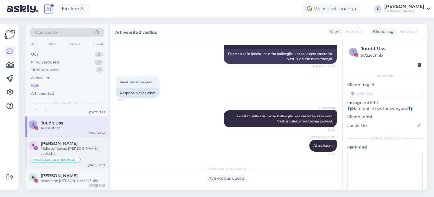
click at [55, 147] on div "Mulle tunduvad [PERSON_NAME] soojad :)" at bounding box center [73, 151] width 64 height 10
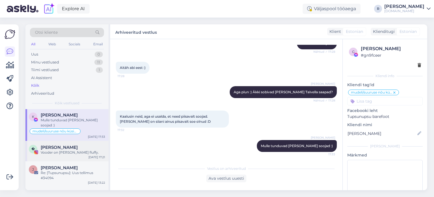
drag, startPoint x: 56, startPoint y: 146, endPoint x: 55, endPoint y: 150, distance: 5.0
click at [57, 150] on div "Vooder on [PERSON_NAME] fluffy." at bounding box center [73, 152] width 64 height 5
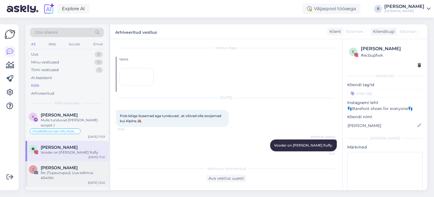
click at [52, 165] on span "[PERSON_NAME]" at bounding box center [59, 167] width 37 height 5
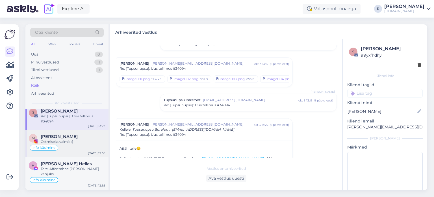
click at [68, 139] on div "Ostmiseks valmis :)" at bounding box center [73, 141] width 64 height 5
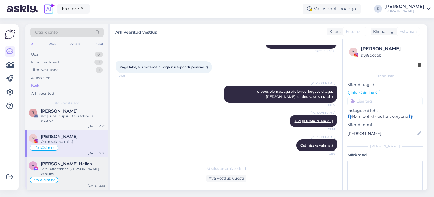
click at [69, 166] on div "Tere! Affenzahne [PERSON_NAME] kahjuks" at bounding box center [73, 171] width 64 height 10
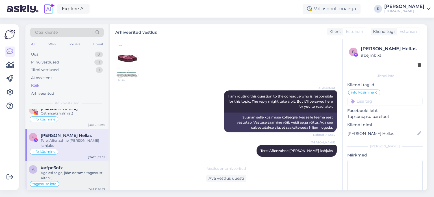
click at [70, 170] on div "Aga asi selge, jään ootama tagastust. Aitäh :)" at bounding box center [73, 175] width 64 height 10
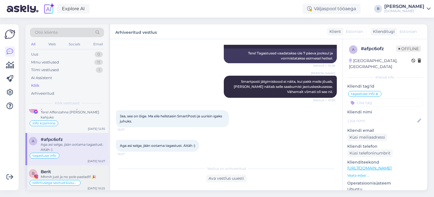
click at [68, 174] on div "Mhmh just ja no pole paelad!!! 🎉" at bounding box center [73, 176] width 64 height 5
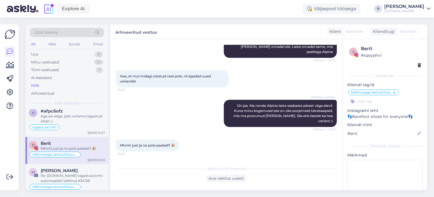
click at [68, 173] on div "Re: [DOMAIN_NAME] tagastusvormi automaatkiri tellimus #34138" at bounding box center [73, 178] width 64 height 10
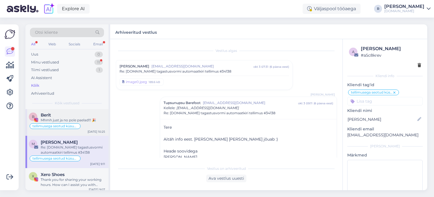
click at [68, 172] on div "Xero Shoes" at bounding box center [73, 174] width 64 height 5
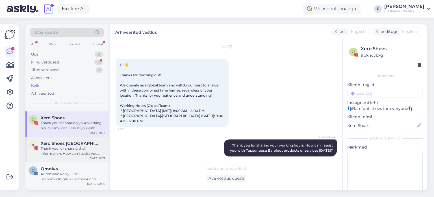
click at [70, 146] on div "Thank you for sharing that information. How can I assist you with Tupsunupsu Ba…" at bounding box center [73, 151] width 64 height 10
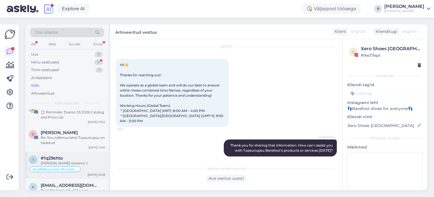
click at [55, 155] on span "#1q29shto" at bounding box center [52, 157] width 22 height 5
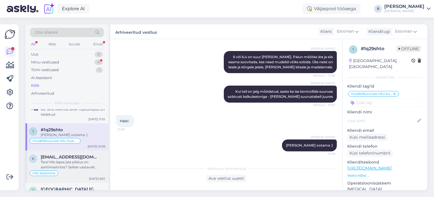
click at [64, 159] on div "Tere! Mis lapse jala pikkus on sentimeetrites? Sellele vastavalt võtate soki su…" at bounding box center [73, 164] width 64 height 10
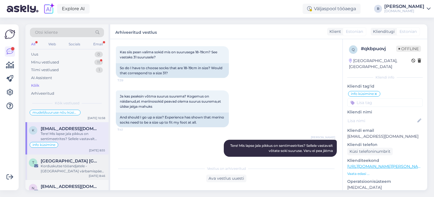
click at [77, 163] on div "Korduskutse tööandjatele - [GEOGRAPHIC_DATA] värbamispäev [GEOGRAPHIC_DATA] [DA…" at bounding box center [73, 168] width 64 height 10
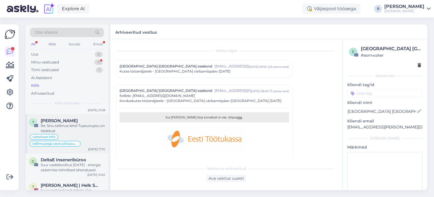
click at [81, 133] on div "vahetuse info tellimusega seotud küsumus" at bounding box center [67, 140] width 76 height 14
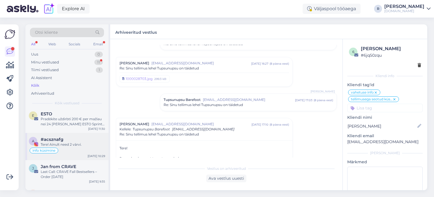
click at [69, 142] on div "Tere! Ainult need 2 värvi." at bounding box center [73, 144] width 64 height 5
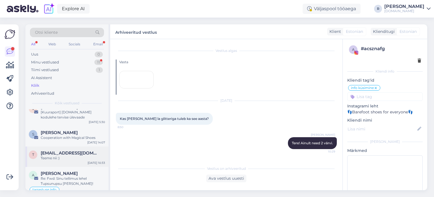
click at [64, 150] on span "[EMAIL_ADDRESS][DOMAIN_NAME]" at bounding box center [70, 152] width 59 height 5
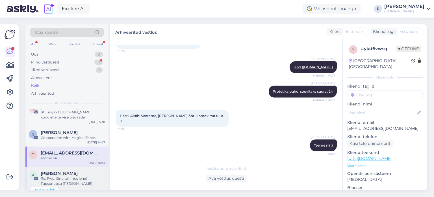
click at [57, 176] on div "Re: Fwd: Sinu tellimus lehel Tupsunupsu [PERSON_NAME]!" at bounding box center [73, 181] width 64 height 10
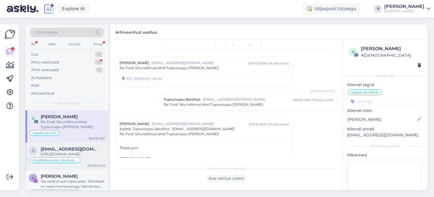
click at [62, 151] on div "[URL][DOMAIN_NAME]" at bounding box center [73, 153] width 64 height 5
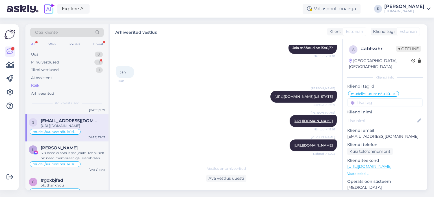
click at [33, 45] on div "All" at bounding box center [33, 43] width 7 height 7
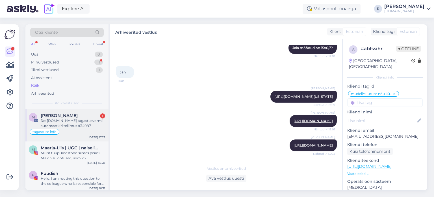
click at [71, 122] on div "Re: [DOMAIN_NAME] tagastusvormi automaatkiri tellimus #34087" at bounding box center [73, 123] width 64 height 10
type textarea "Kui tagastus on kohal, palun andke kliendile teada. [PERSON_NAME]"
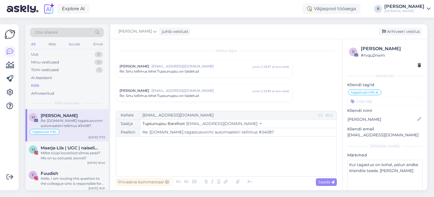
click at [217, 72] on div "Re: Sinu tellimus lehel Tupsunupsu on täidetud" at bounding box center [205, 71] width 170 height 5
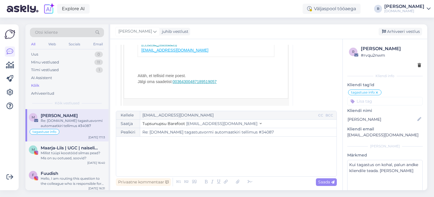
scroll to position [481, 0]
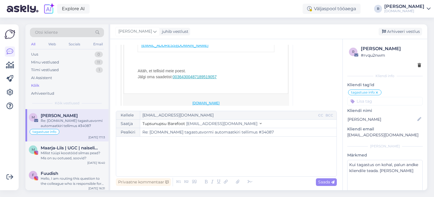
click at [200, 79] on link "00364300487189519057" at bounding box center [195, 76] width 44 height 5
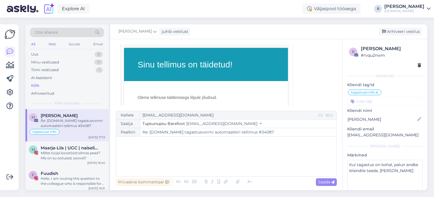
scroll to position [0, 0]
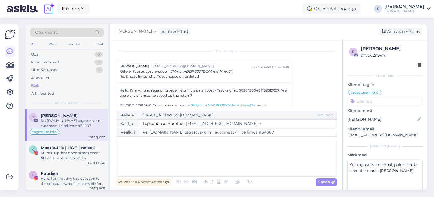
drag, startPoint x: 289, startPoint y: 128, endPoint x: 258, endPoint y: 132, distance: 31.1
click at [258, 132] on input "Re: [DOMAIN_NAME] tagastusvormi automaatkiri tellimus #34087" at bounding box center [238, 132] width 197 height 8
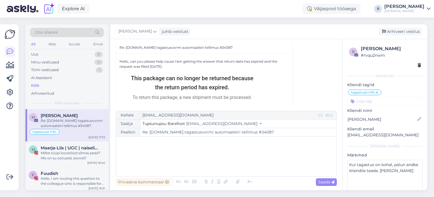
scroll to position [852, 0]
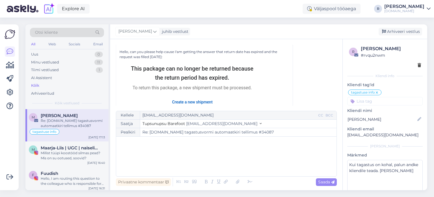
click at [143, 138] on div "Kellele [EMAIL_ADDRESS][DOMAIN_NAME] CC BCC Saatja Tupsunupsu Barefoot [EMAIL_A…" at bounding box center [226, 144] width 221 height 66
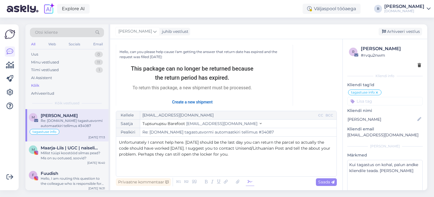
click at [249, 178] on icon at bounding box center [250, 182] width 8 height 8
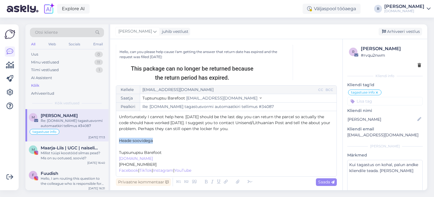
drag, startPoint x: 154, startPoint y: 140, endPoint x: 121, endPoint y: 142, distance: 33.7
click at [121, 142] on p "Heade soovidega" at bounding box center [226, 140] width 215 height 6
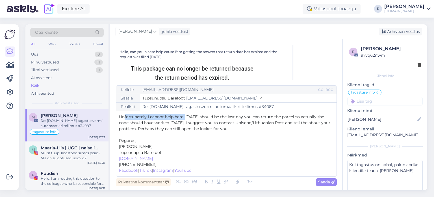
drag, startPoint x: 186, startPoint y: 117, endPoint x: 124, endPoint y: 115, distance: 61.4
click at [124, 115] on span "Unfortunately I cannot help here. [DATE] should be the last day you can return …" at bounding box center [225, 122] width 213 height 17
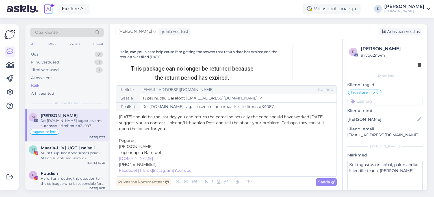
click at [237, 123] on span "[DATE] should be the last day you can return the parcel so actually the code sh…" at bounding box center [223, 122] width 209 height 17
click at [195, 128] on p "[DATE] should be the last day you can return the parcel so actually the code sh…" at bounding box center [226, 123] width 215 height 18
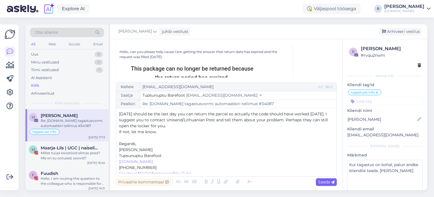
click at [333, 183] on icon at bounding box center [333, 181] width 3 height 3
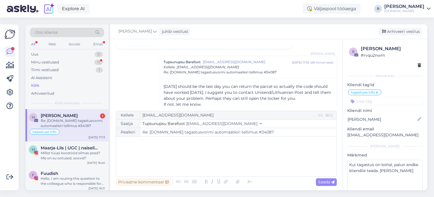
scroll to position [1311, 0]
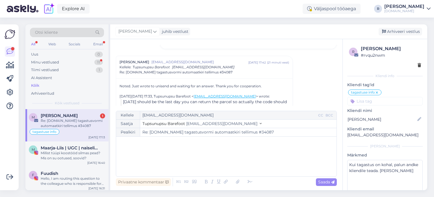
click at [131, 143] on p "﻿" at bounding box center [226, 142] width 215 height 6
click at [252, 182] on icon at bounding box center [250, 182] width 8 height 8
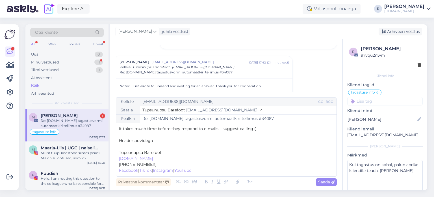
click at [124, 146] on p "﻿" at bounding box center [226, 146] width 215 height 6
click at [328, 182] on span "Saada" at bounding box center [327, 181] width 16 height 5
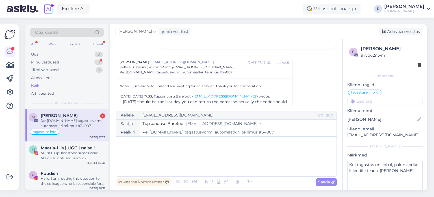
type input "Re: Re: [DOMAIN_NAME] tagastusvormi automaatkiri tellimus #34087"
